Goal: Information Seeking & Learning: Learn about a topic

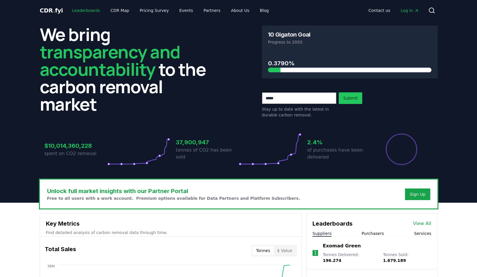
click at [81, 12] on link "Leaderboards" at bounding box center [85, 10] width 37 height 10
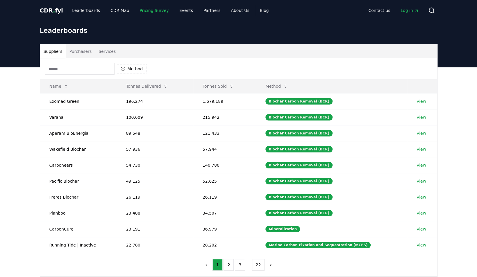
click at [144, 11] on link "Pricing Survey" at bounding box center [154, 10] width 38 height 10
